Goal: Task Accomplishment & Management: Use online tool/utility

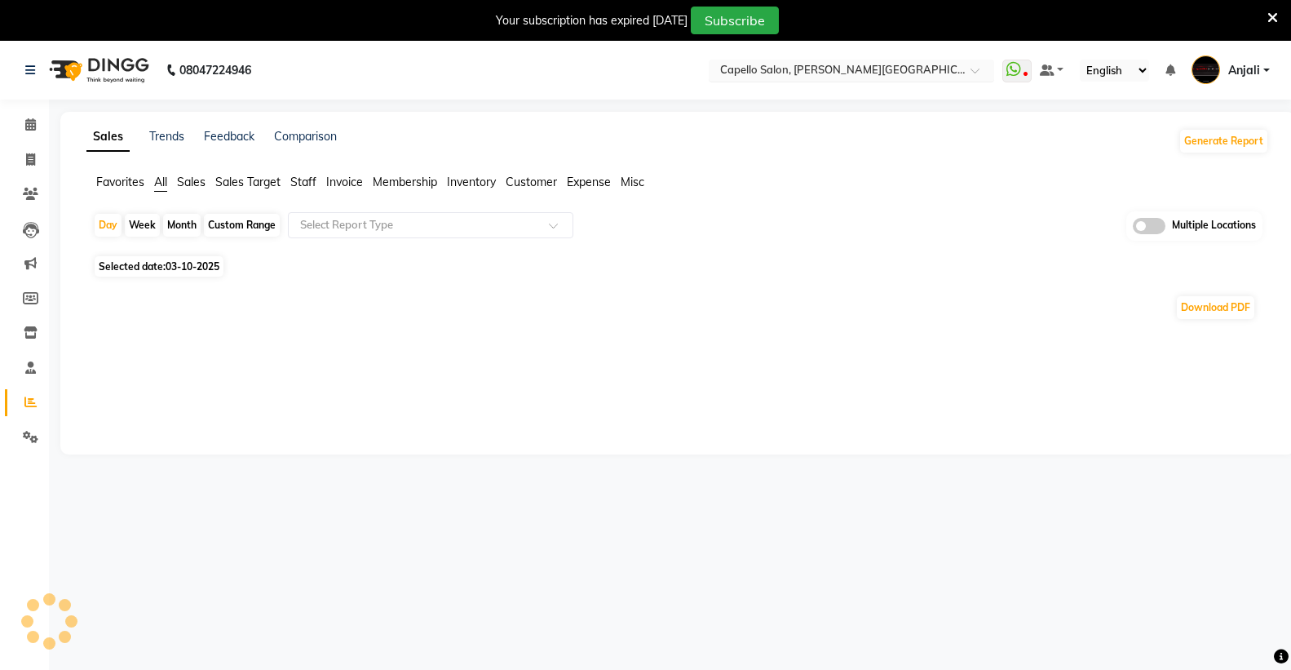
click at [877, 77] on input "text" at bounding box center [835, 72] width 236 height 16
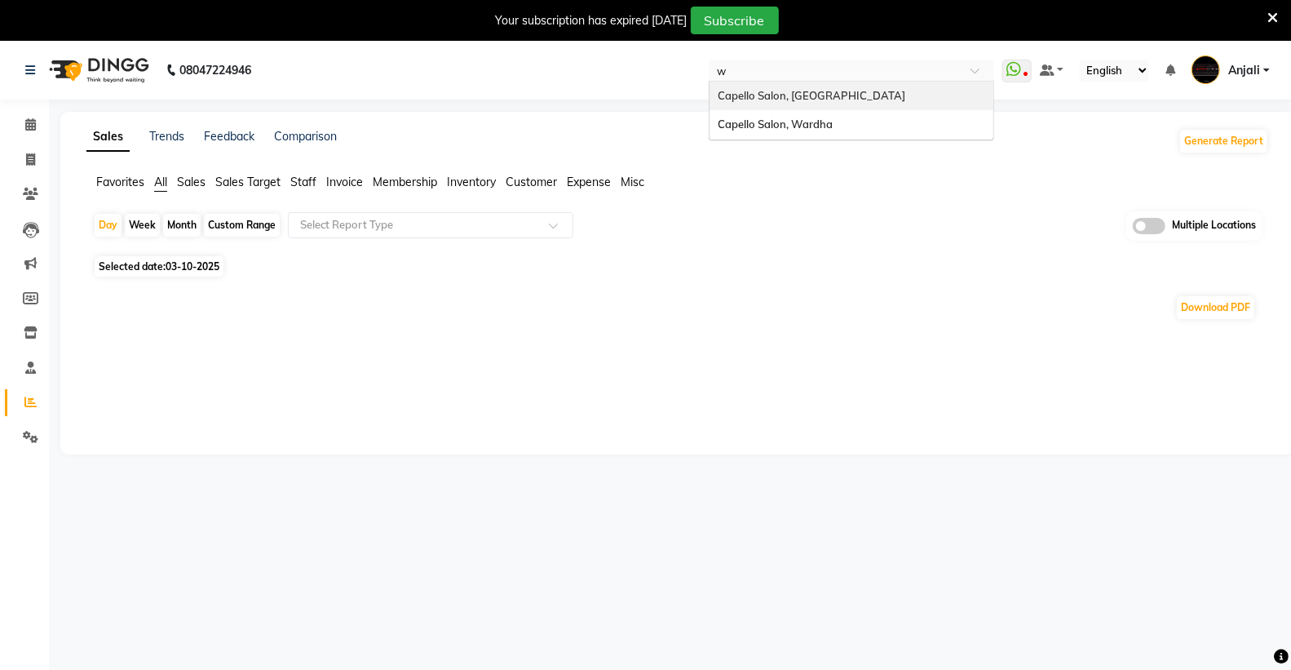
type input "wa"
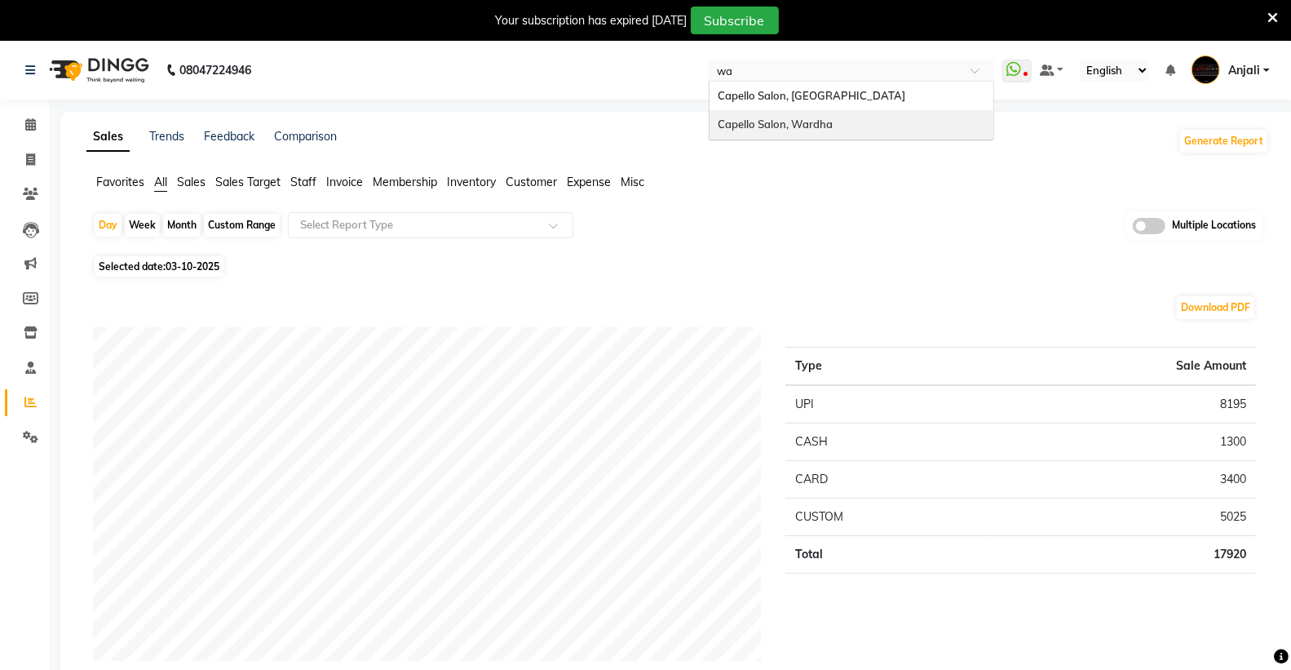
click at [833, 117] on span "Capello Salon, Wardha" at bounding box center [775, 123] width 115 height 13
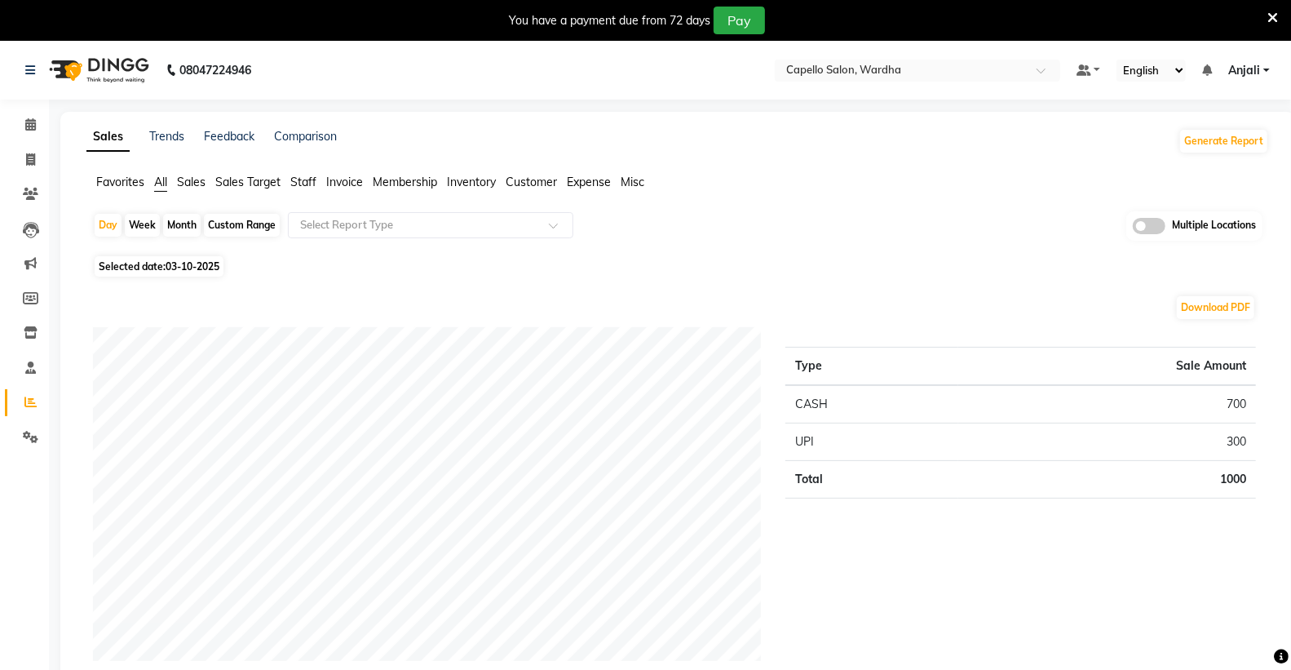
click at [1271, 13] on icon at bounding box center [1272, 18] width 11 height 15
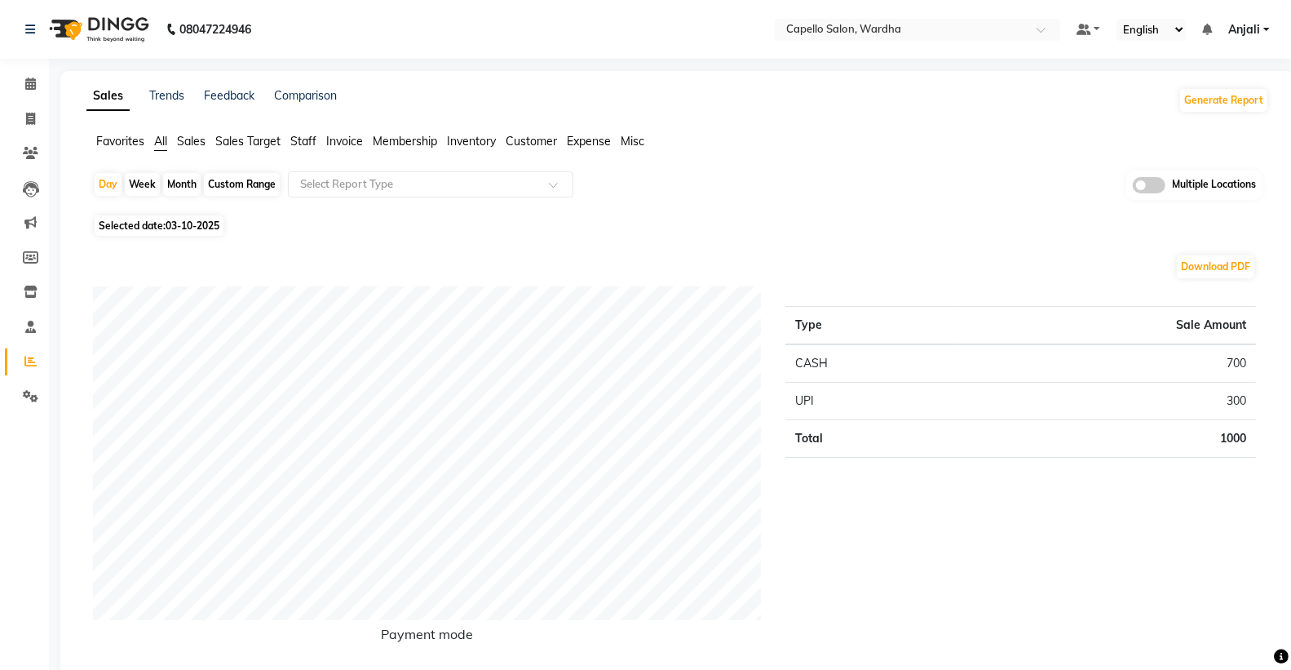
click at [313, 139] on span "Staff" at bounding box center [303, 141] width 26 height 15
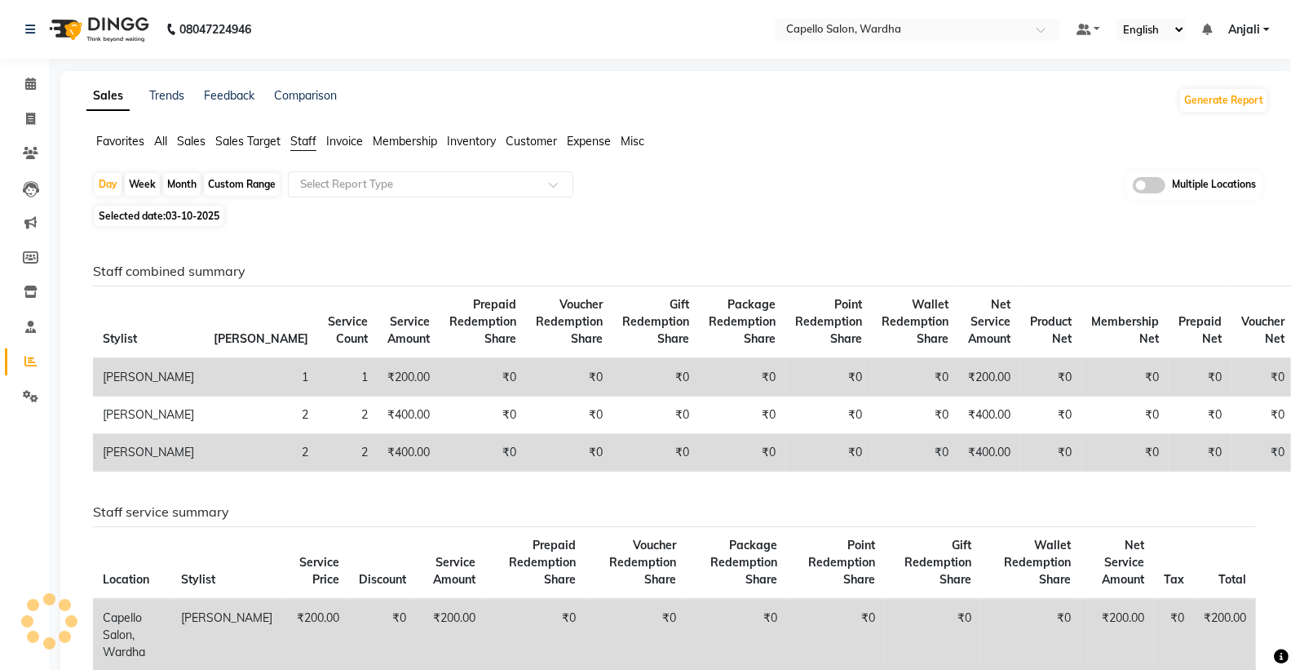
click at [324, 164] on app-reports "Favorites All Sales Sales Target Staff Invoice Membership Inventory Customer Ex…" at bounding box center [678, 496] width 1202 height 727
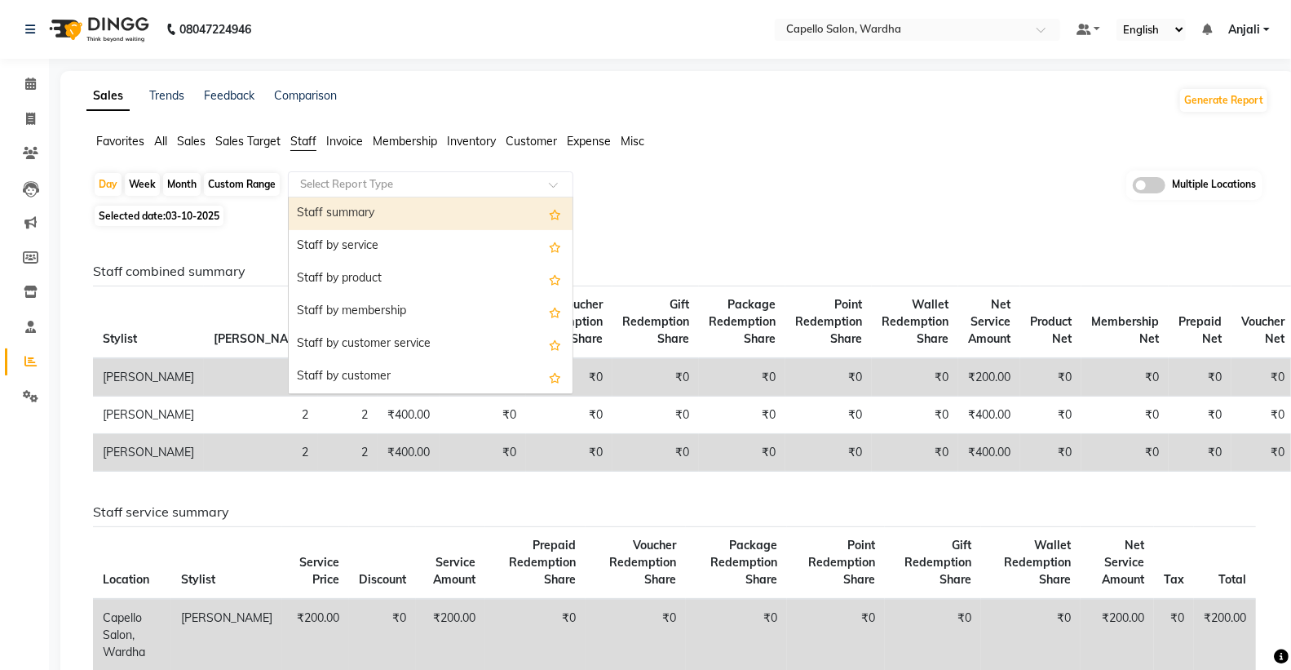
click at [327, 171] on div "Select Report Type" at bounding box center [430, 184] width 285 height 26
click at [363, 214] on div "Staff summary" at bounding box center [431, 213] width 284 height 33
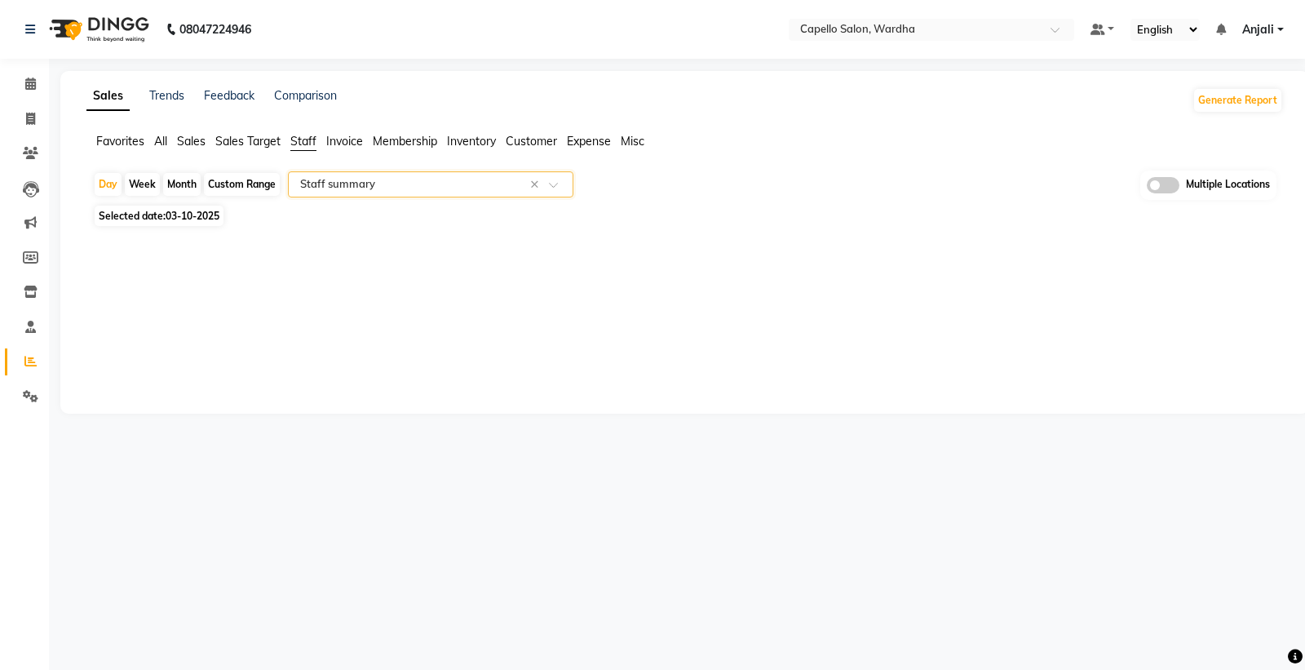
click at [176, 183] on div "Month" at bounding box center [182, 184] width 38 height 23
select select "10"
select select "2025"
select select "full_report"
select select "csv"
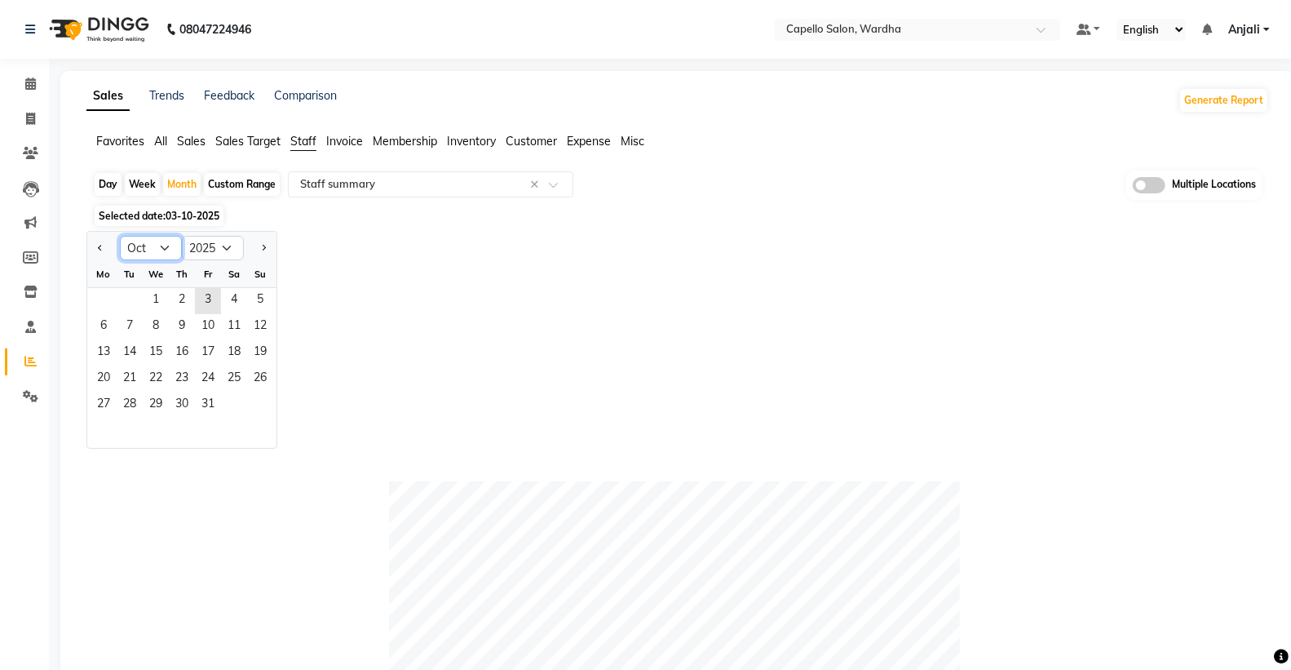
click at [144, 245] on select "Jan Feb Mar Apr May Jun Jul Aug Sep Oct Nov Dec" at bounding box center [151, 248] width 62 height 24
select select "9"
click at [120, 236] on select "Jan Feb Mar Apr May Jun Jul Aug Sep Oct Nov Dec" at bounding box center [151, 248] width 62 height 24
click at [99, 297] on span "1" at bounding box center [104, 301] width 26 height 26
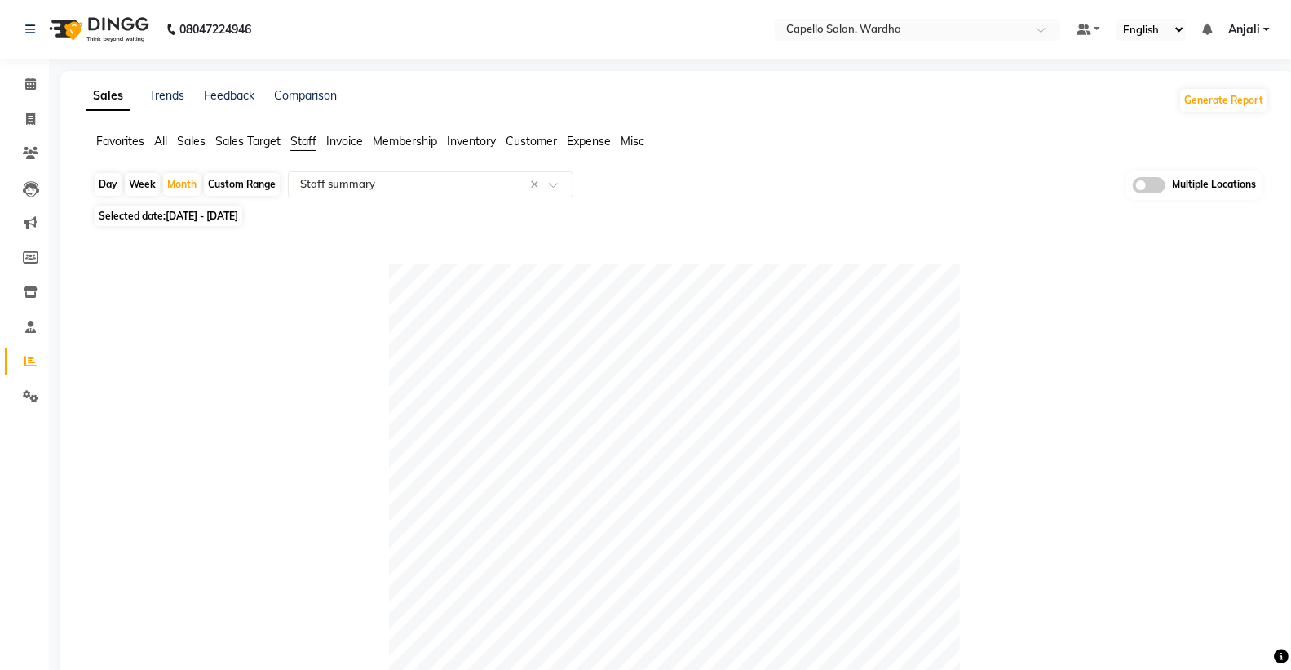
scroll to position [272, 0]
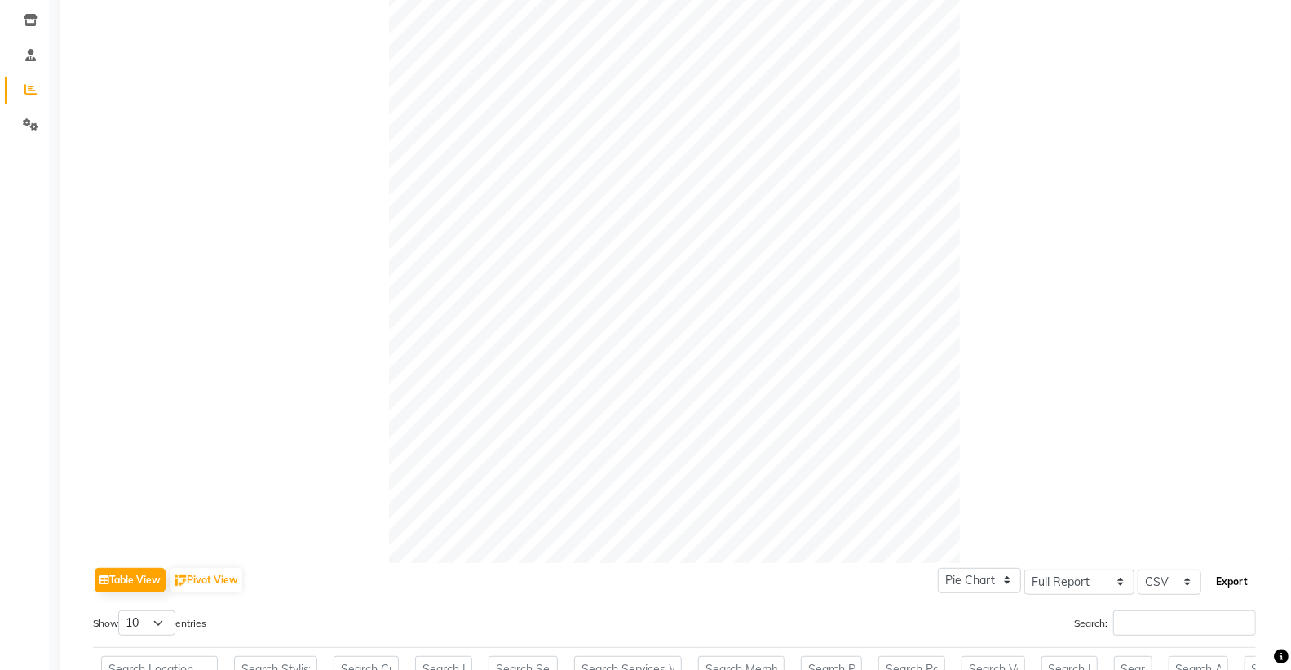
click at [1243, 587] on button "Export" at bounding box center [1231, 582] width 45 height 28
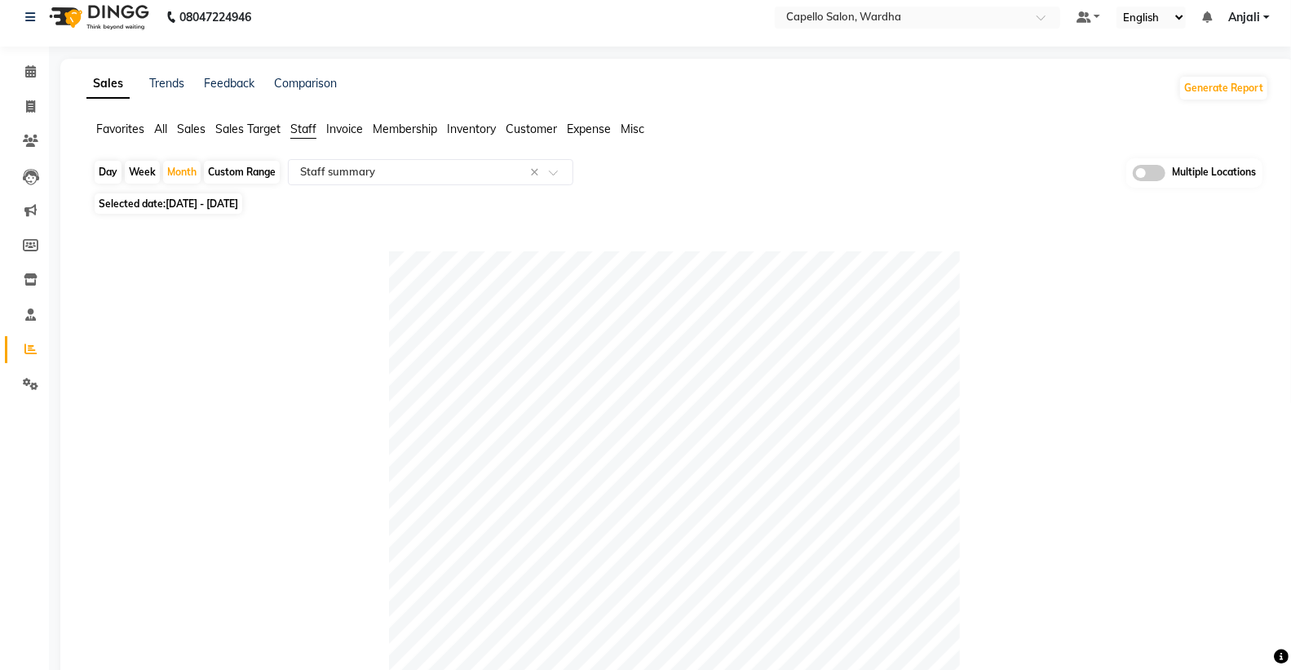
scroll to position [0, 0]
